Goal: Transaction & Acquisition: Purchase product/service

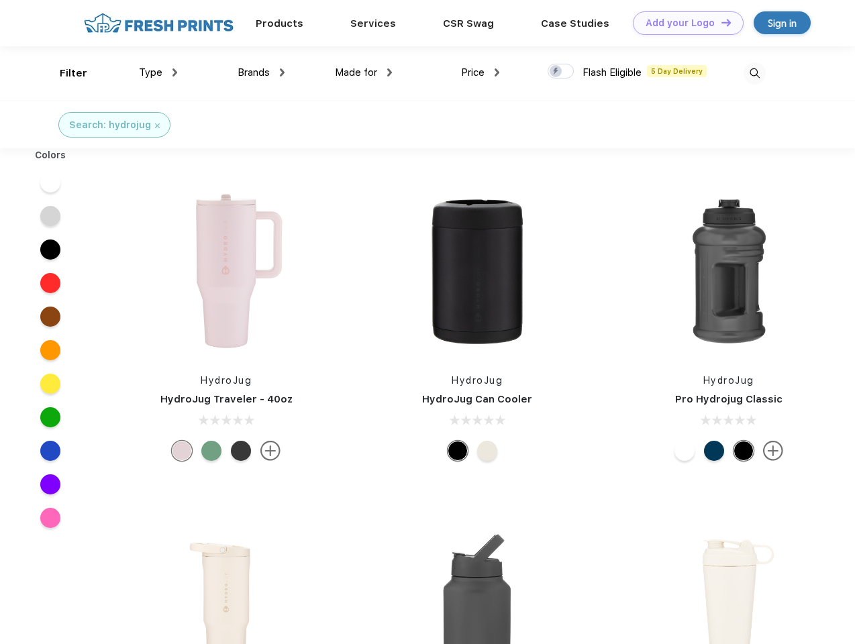
click at [683, 23] on link "Add your Logo Design Tool" at bounding box center [688, 22] width 111 height 23
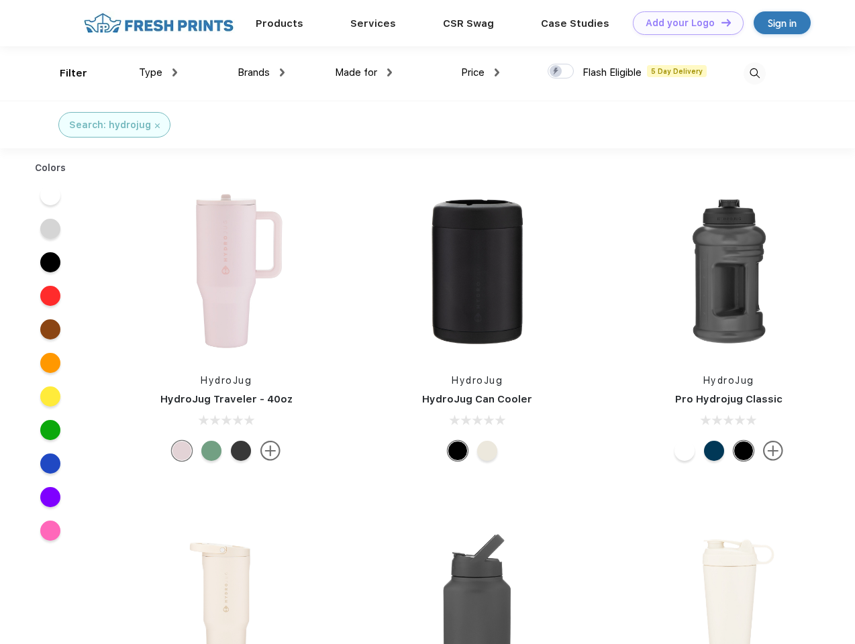
click at [0, 0] on div "Design Tool" at bounding box center [0, 0] width 0 height 0
click at [720, 22] on link "Add your Logo Design Tool" at bounding box center [688, 22] width 111 height 23
click at [64, 73] on div "Filter" at bounding box center [74, 73] width 28 height 15
click at [158, 72] on span "Type" at bounding box center [150, 72] width 23 height 12
click at [261, 72] on span "Brands" at bounding box center [253, 72] width 32 height 12
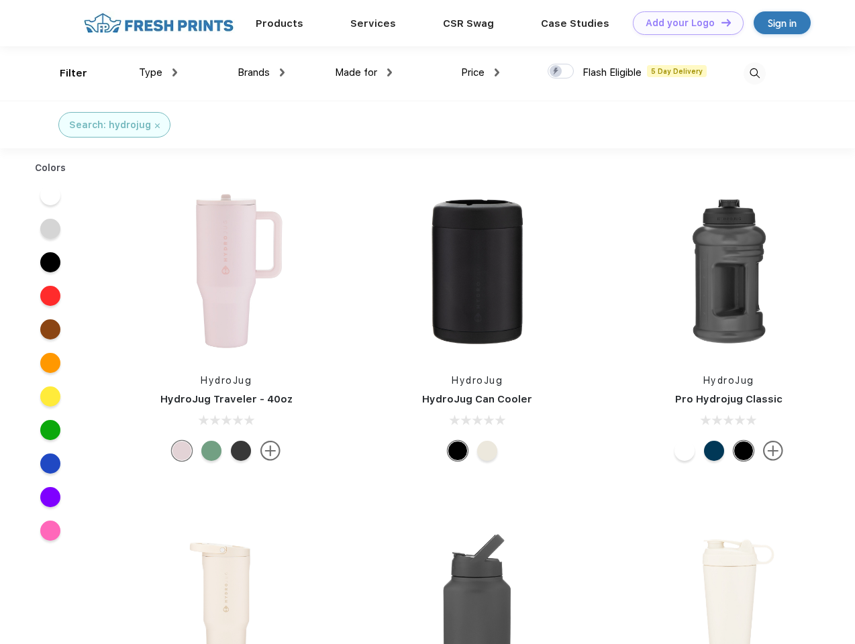
click at [364, 72] on span "Made for" at bounding box center [356, 72] width 42 height 12
click at [480, 72] on span "Price" at bounding box center [472, 72] width 23 height 12
click at [561, 72] on div at bounding box center [560, 71] width 26 height 15
click at [556, 72] on input "checkbox" at bounding box center [551, 67] width 9 height 9
click at [754, 73] on img at bounding box center [754, 73] width 22 height 22
